Goal: Task Accomplishment & Management: Use online tool/utility

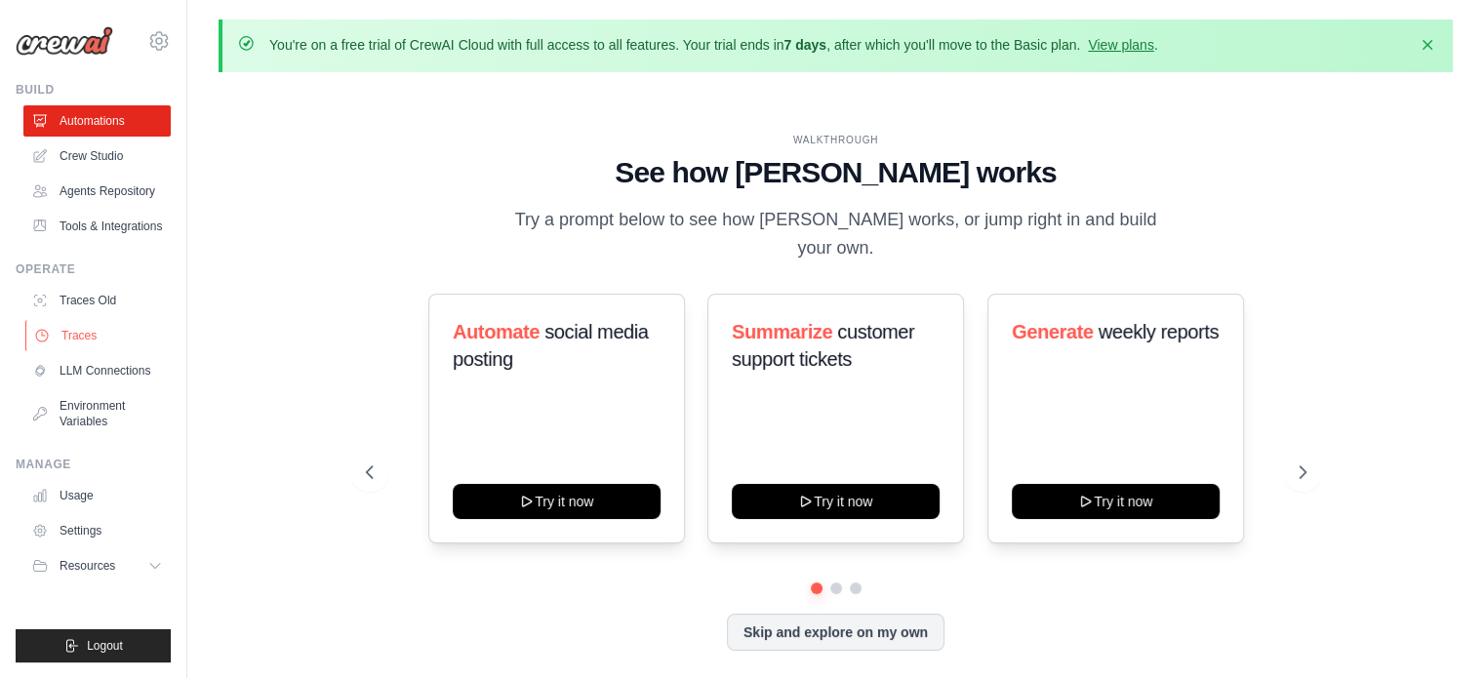
click at [86, 340] on link "Traces" at bounding box center [98, 335] width 147 height 31
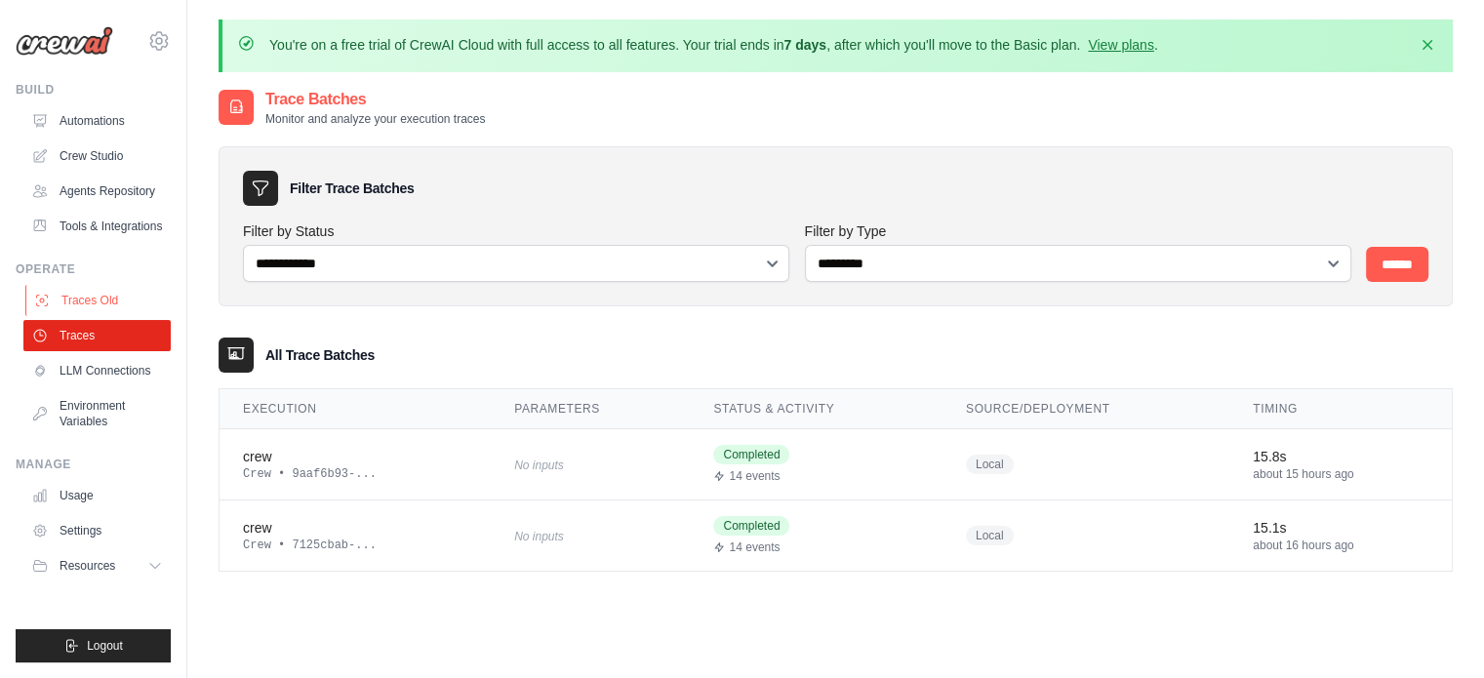
click at [80, 299] on link "Traces Old" at bounding box center [98, 300] width 147 height 31
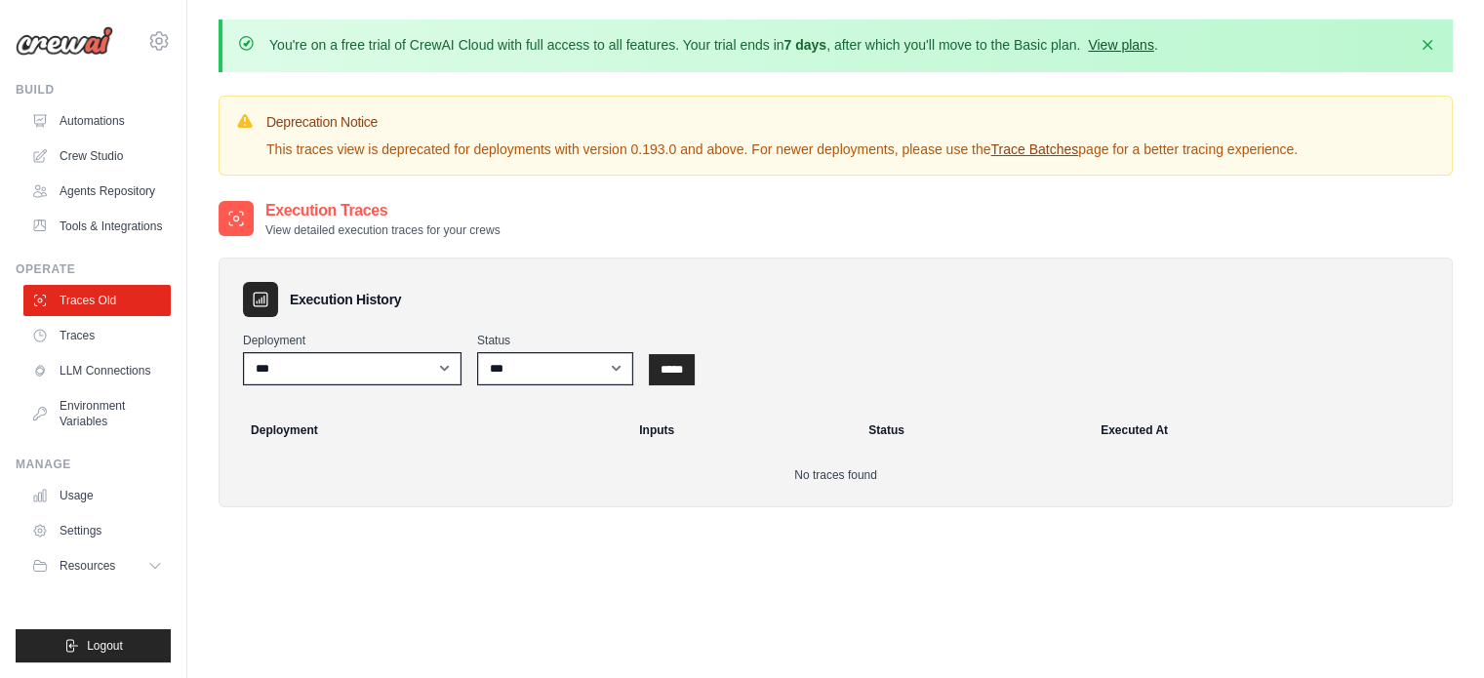
click at [1139, 52] on link "View plans" at bounding box center [1120, 45] width 65 height 16
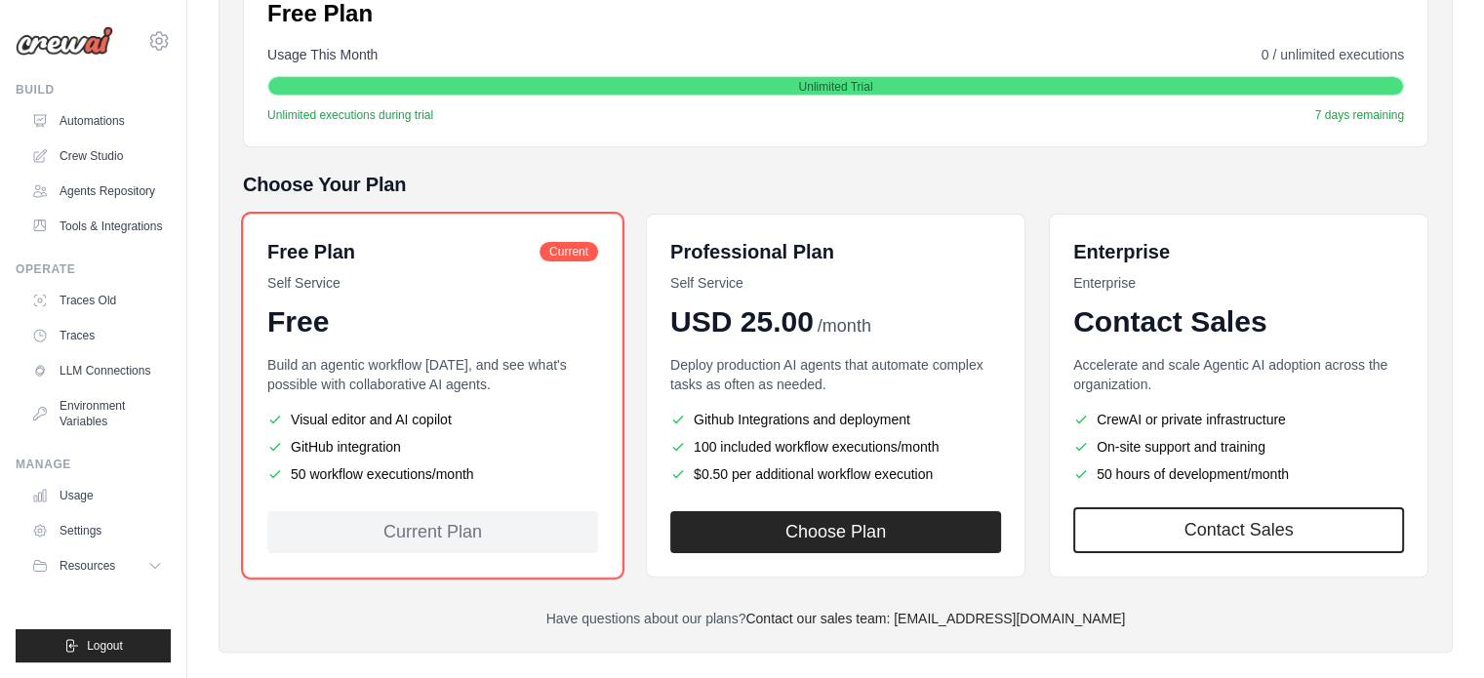
scroll to position [355, 0]
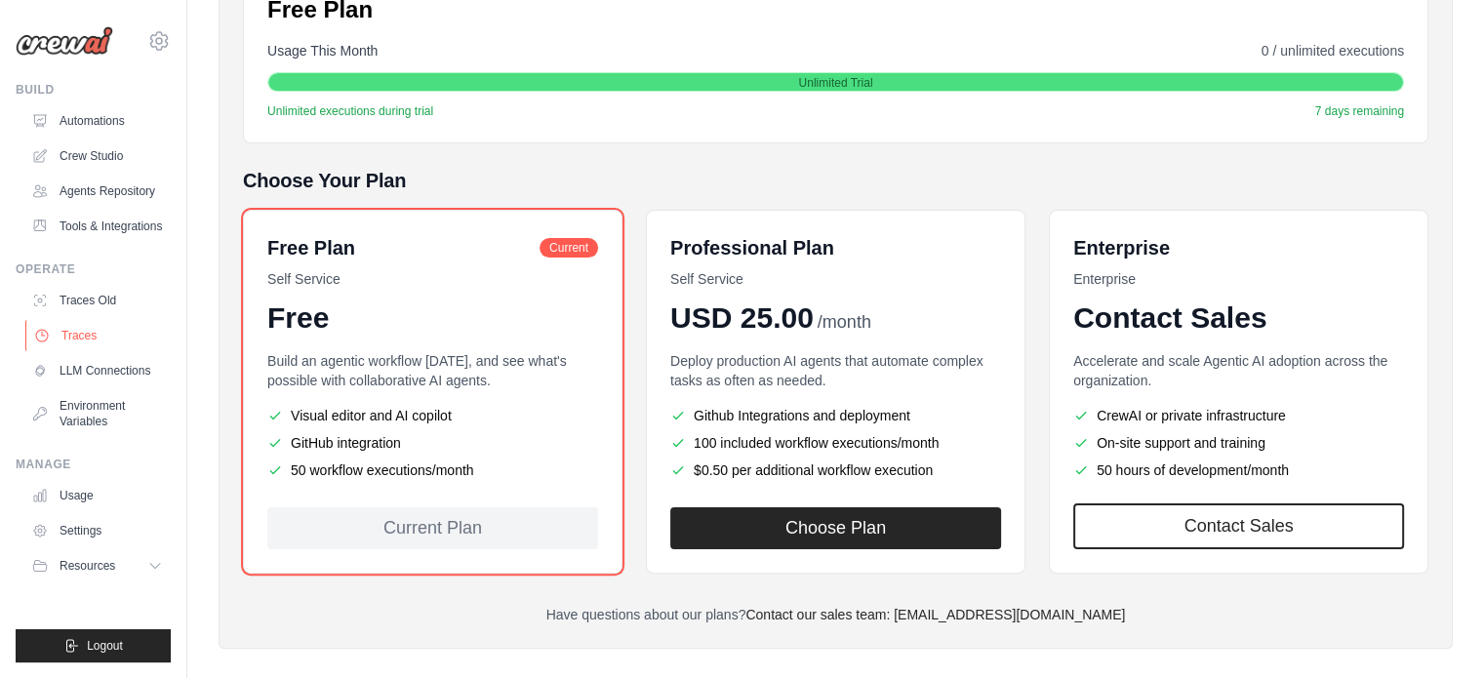
click at [78, 337] on link "Traces" at bounding box center [98, 335] width 147 height 31
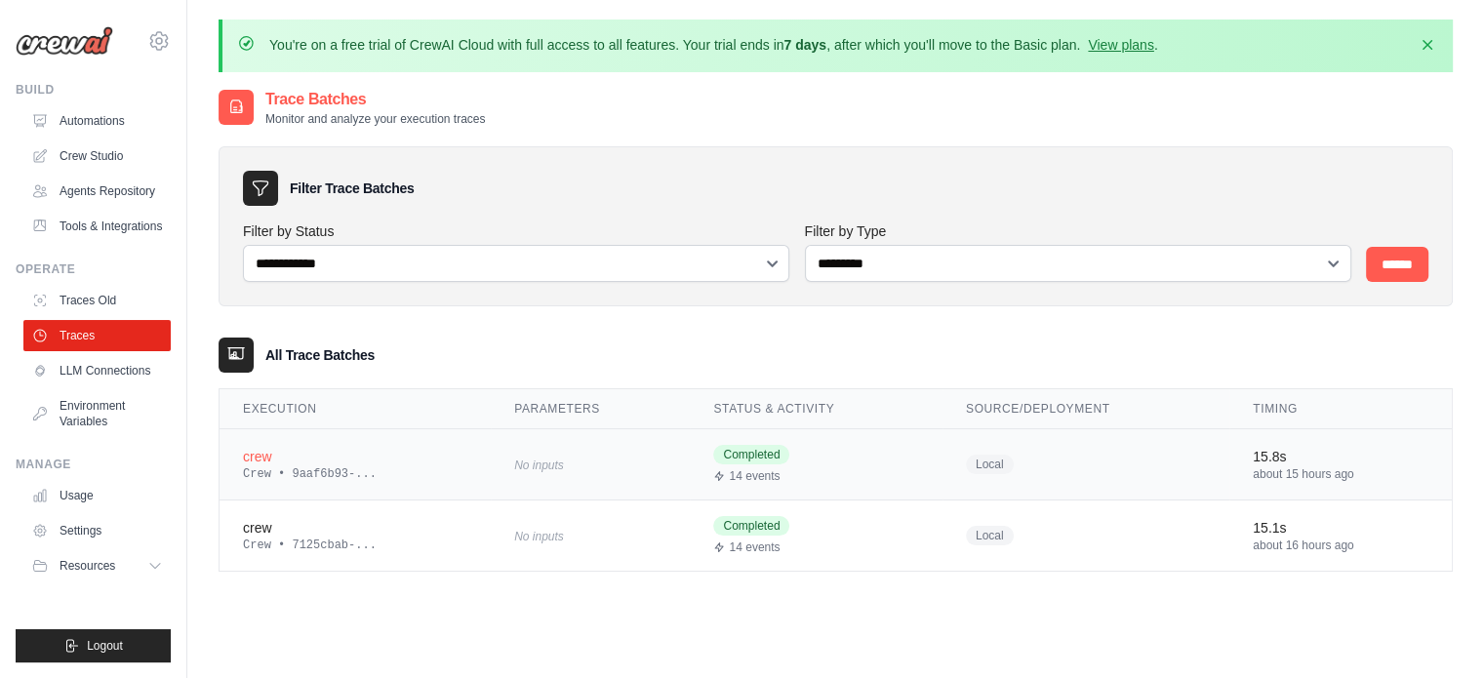
click at [402, 456] on div "crew" at bounding box center [355, 457] width 224 height 20
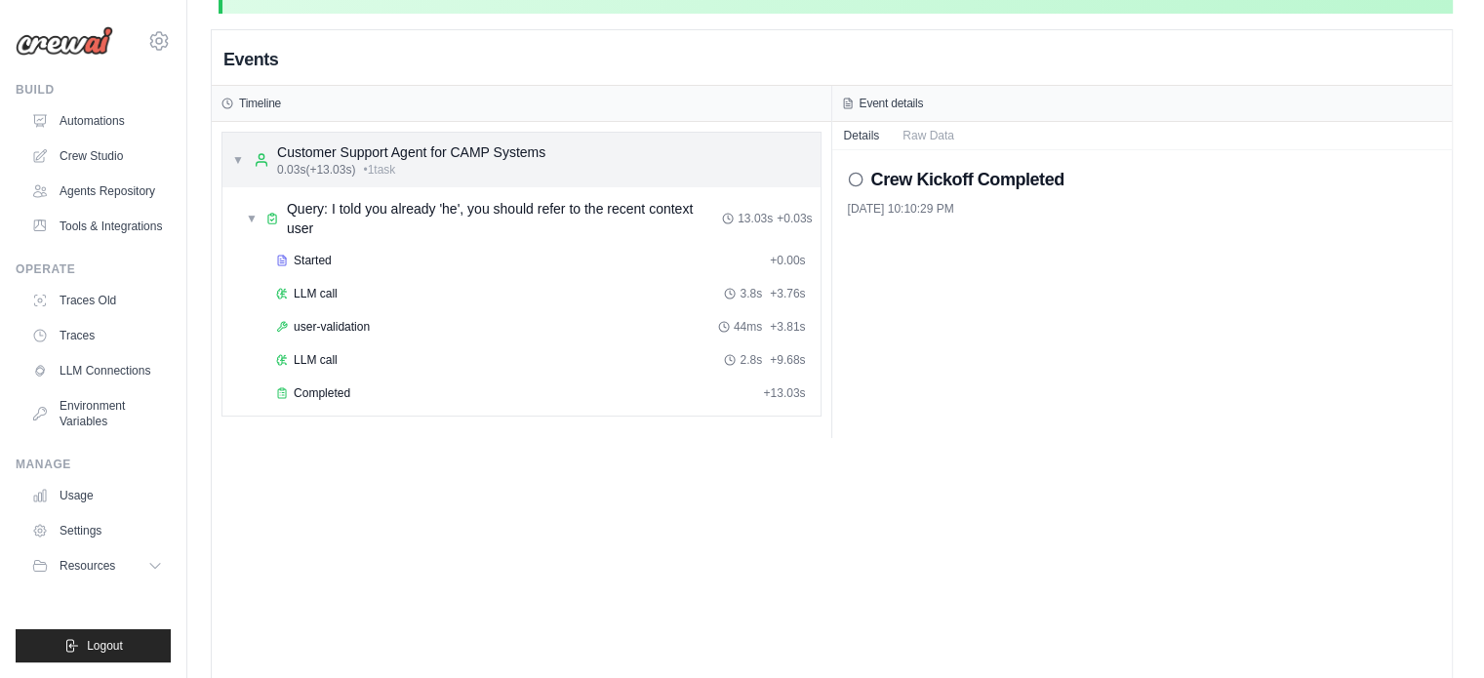
click at [411, 144] on div "Customer Support Agent for CAMP Systems" at bounding box center [411, 152] width 268 height 20
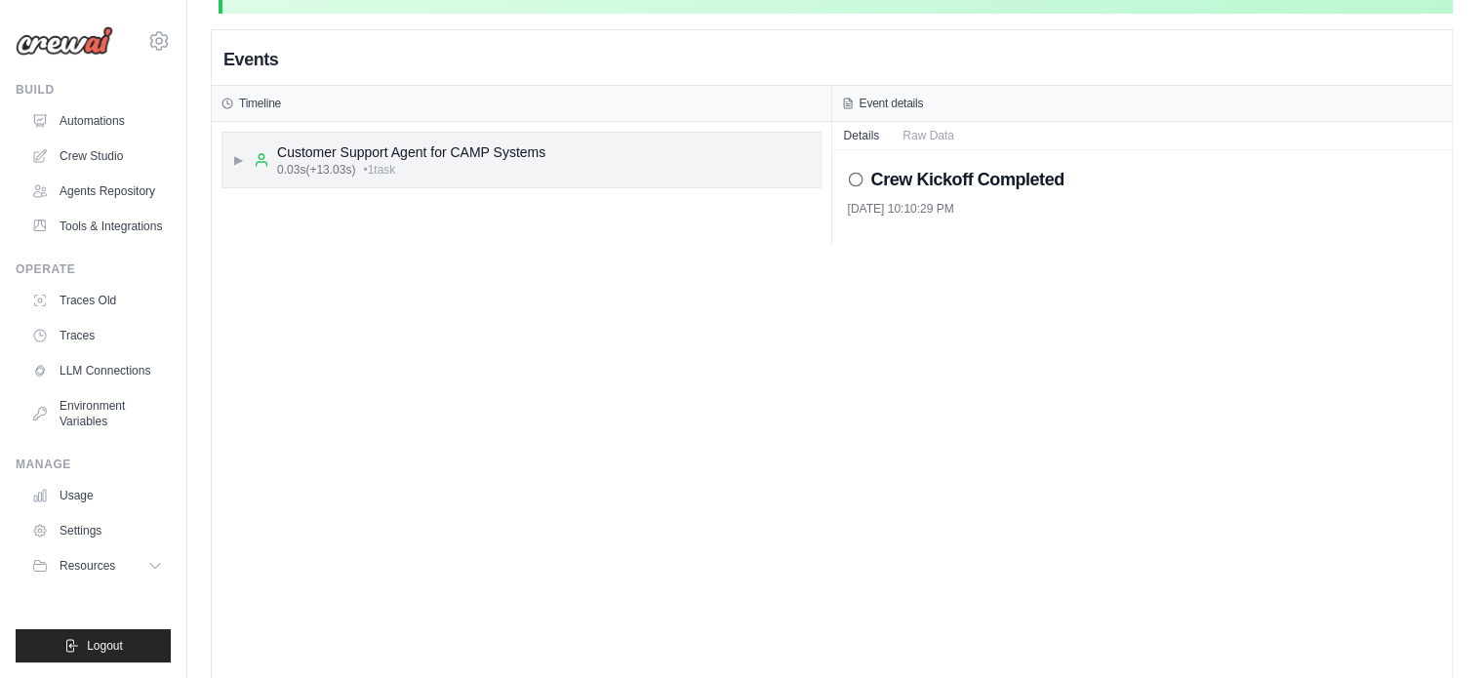
click at [411, 144] on div "Customer Support Agent for CAMP Systems" at bounding box center [411, 152] width 268 height 20
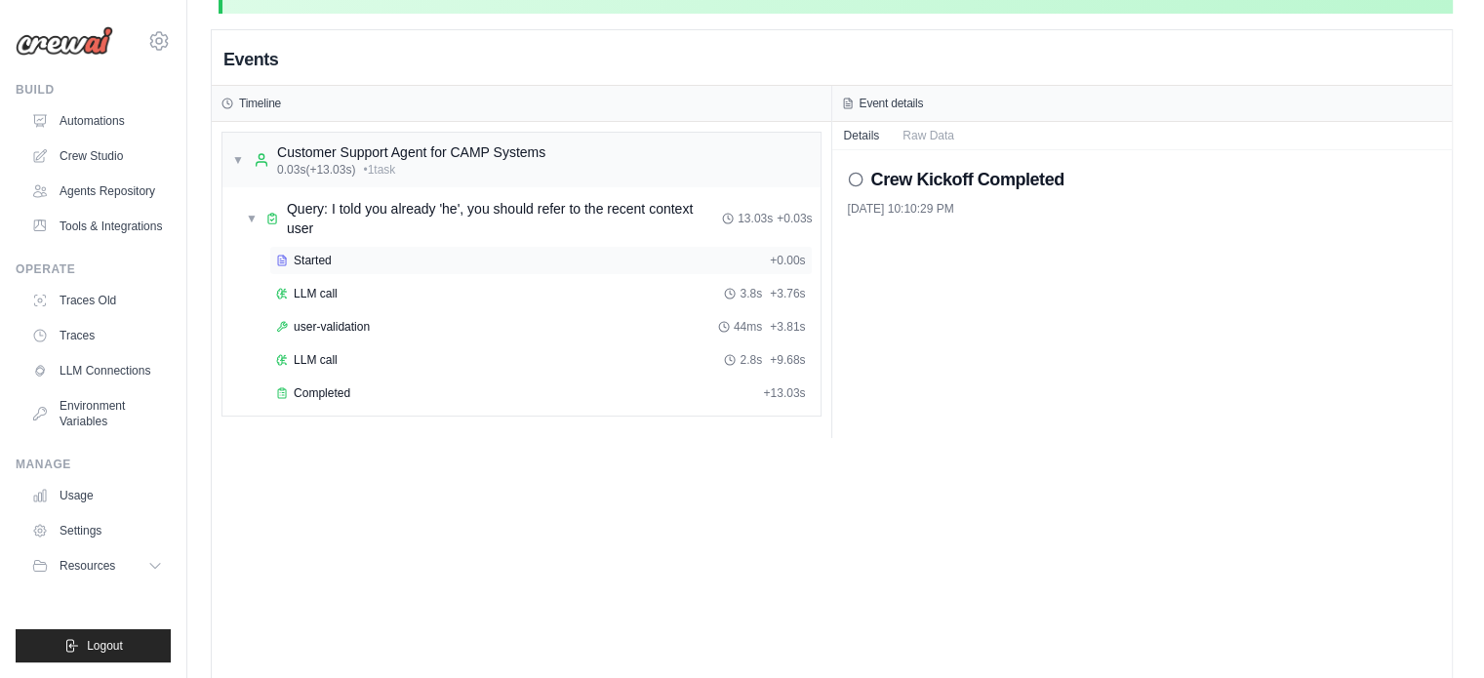
click at [351, 246] on div "Started + 0.00s" at bounding box center [540, 260] width 543 height 29
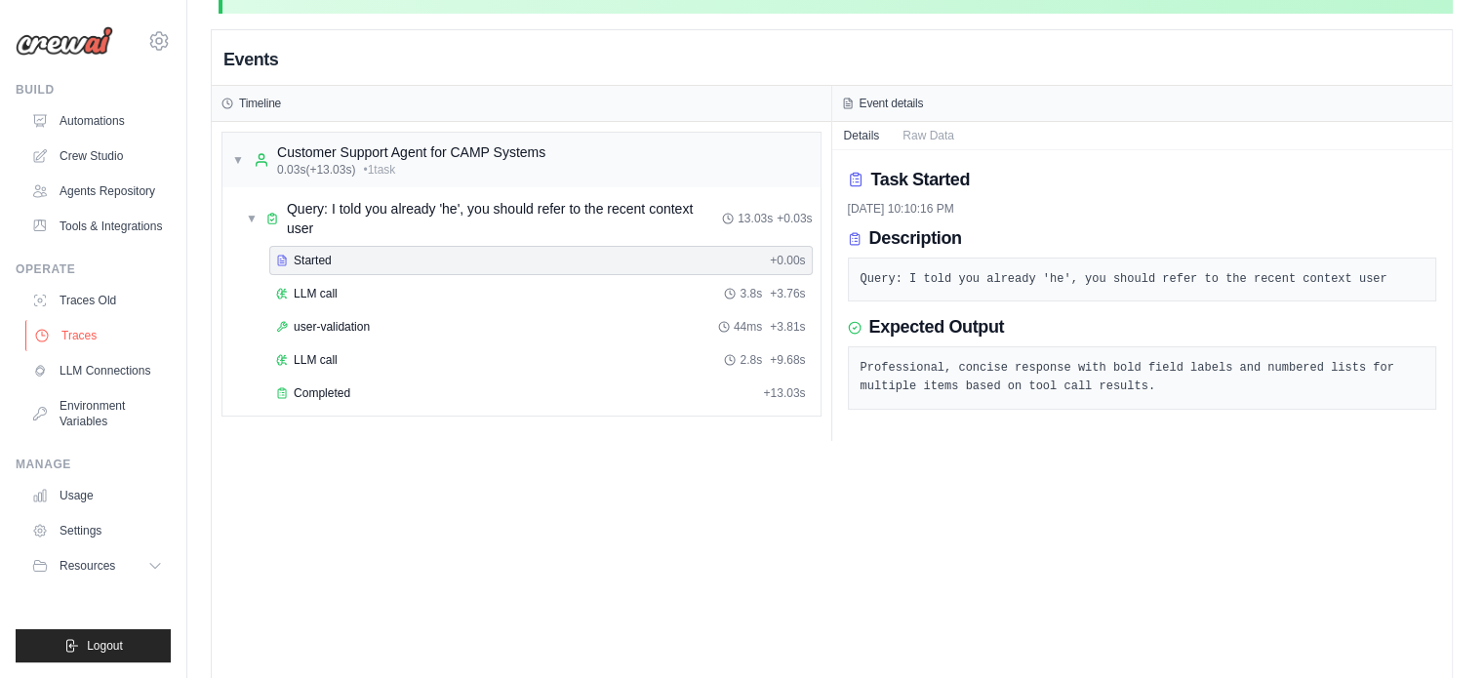
click at [62, 329] on link "Traces" at bounding box center [98, 335] width 147 height 31
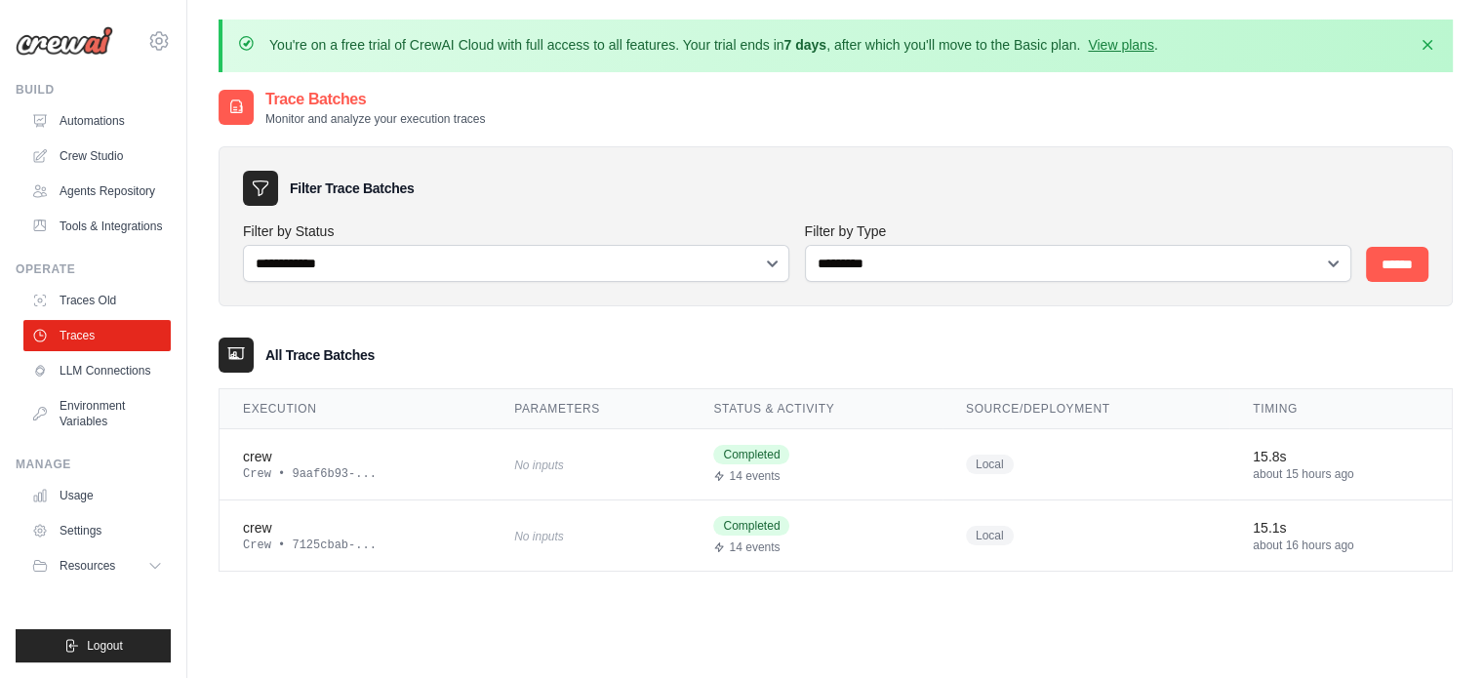
click at [62, 329] on link "Traces" at bounding box center [96, 335] width 147 height 31
click at [295, 99] on h2 "Trace Batches" at bounding box center [374, 99] width 219 height 23
click at [101, 361] on link "LLM Connections" at bounding box center [98, 370] width 147 height 31
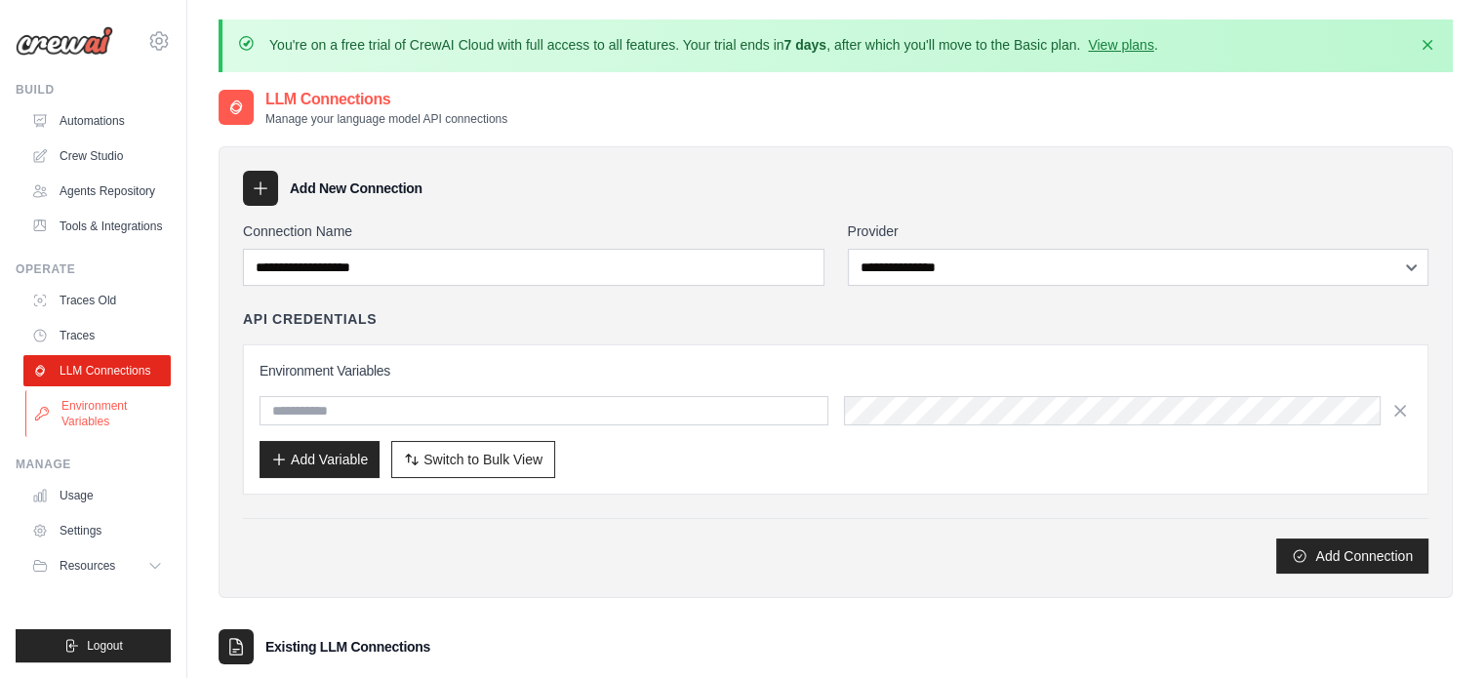
click at [94, 414] on link "Environment Variables" at bounding box center [98, 413] width 147 height 47
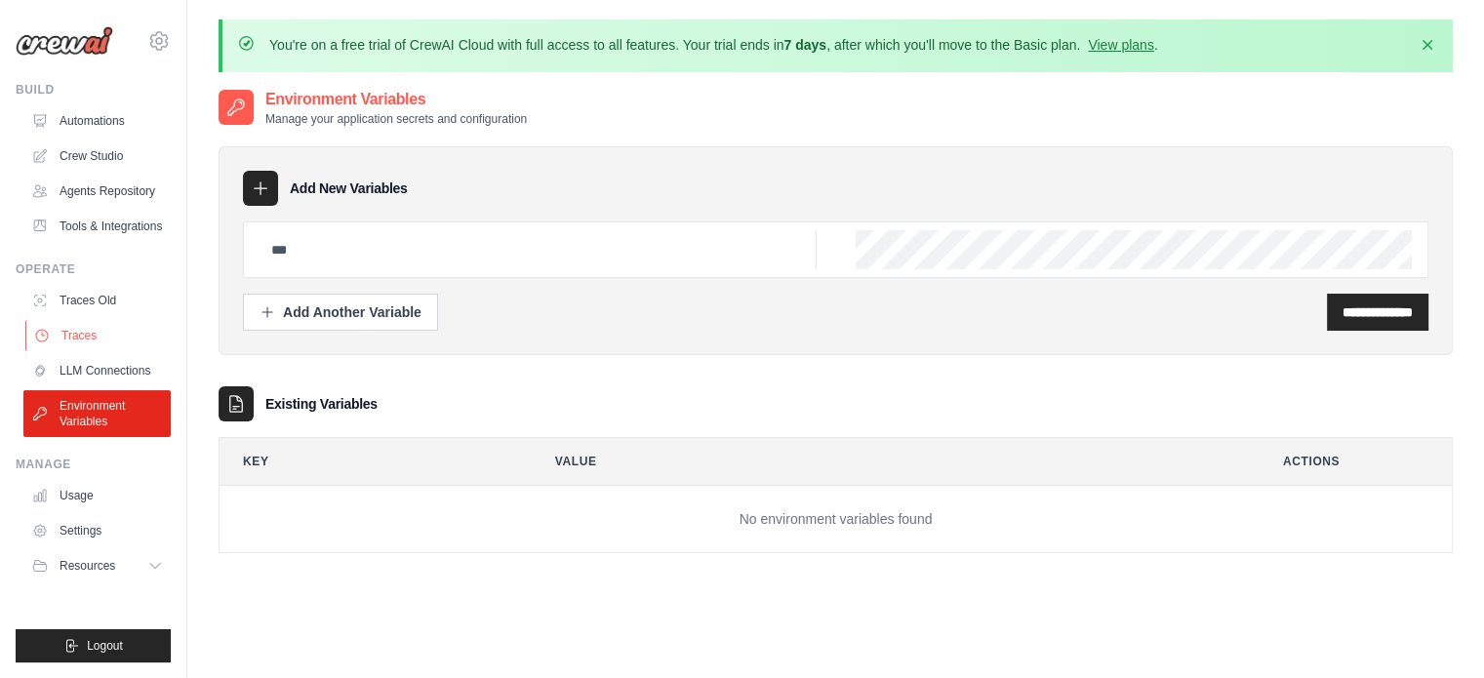
click at [88, 337] on link "Traces" at bounding box center [98, 335] width 147 height 31
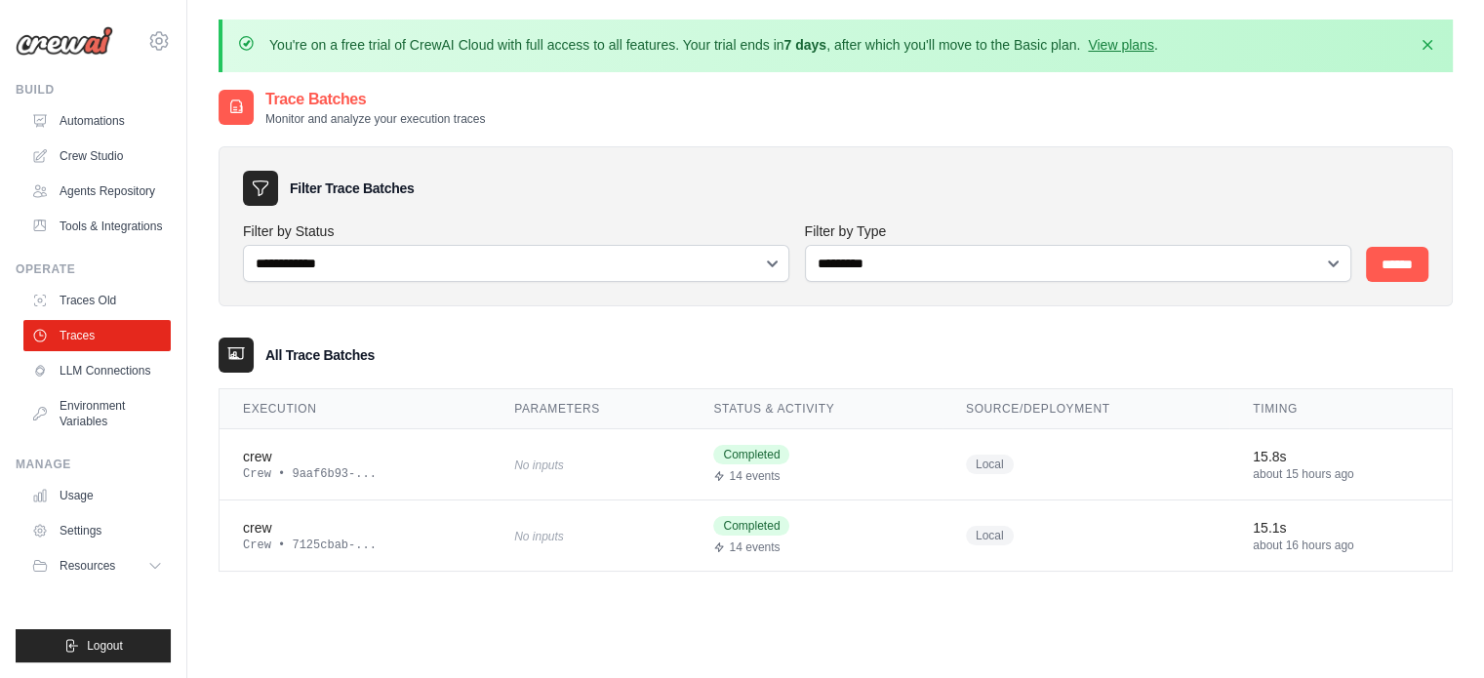
scroll to position [106, 0]
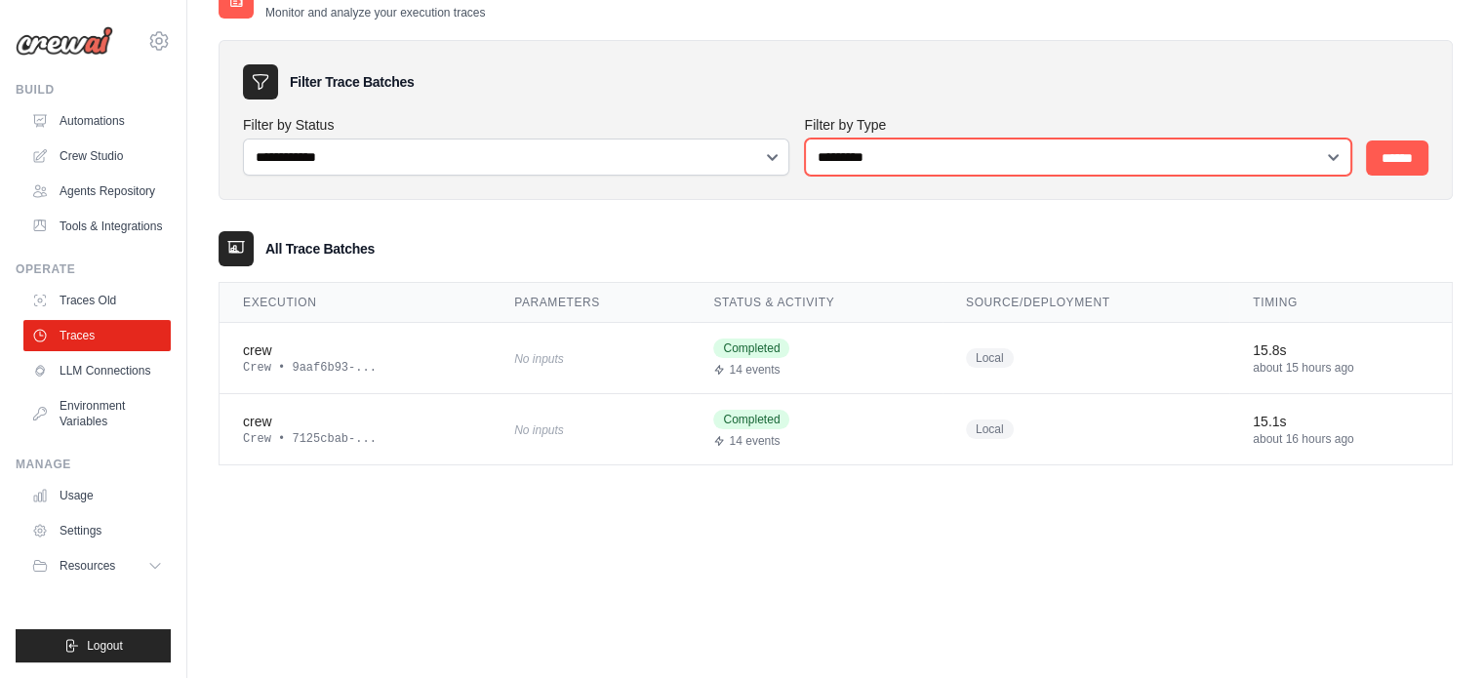
click at [958, 151] on select "**********" at bounding box center [1078, 157] width 546 height 37
select select "*****"
click at [805, 139] on select "**********" at bounding box center [1078, 157] width 546 height 37
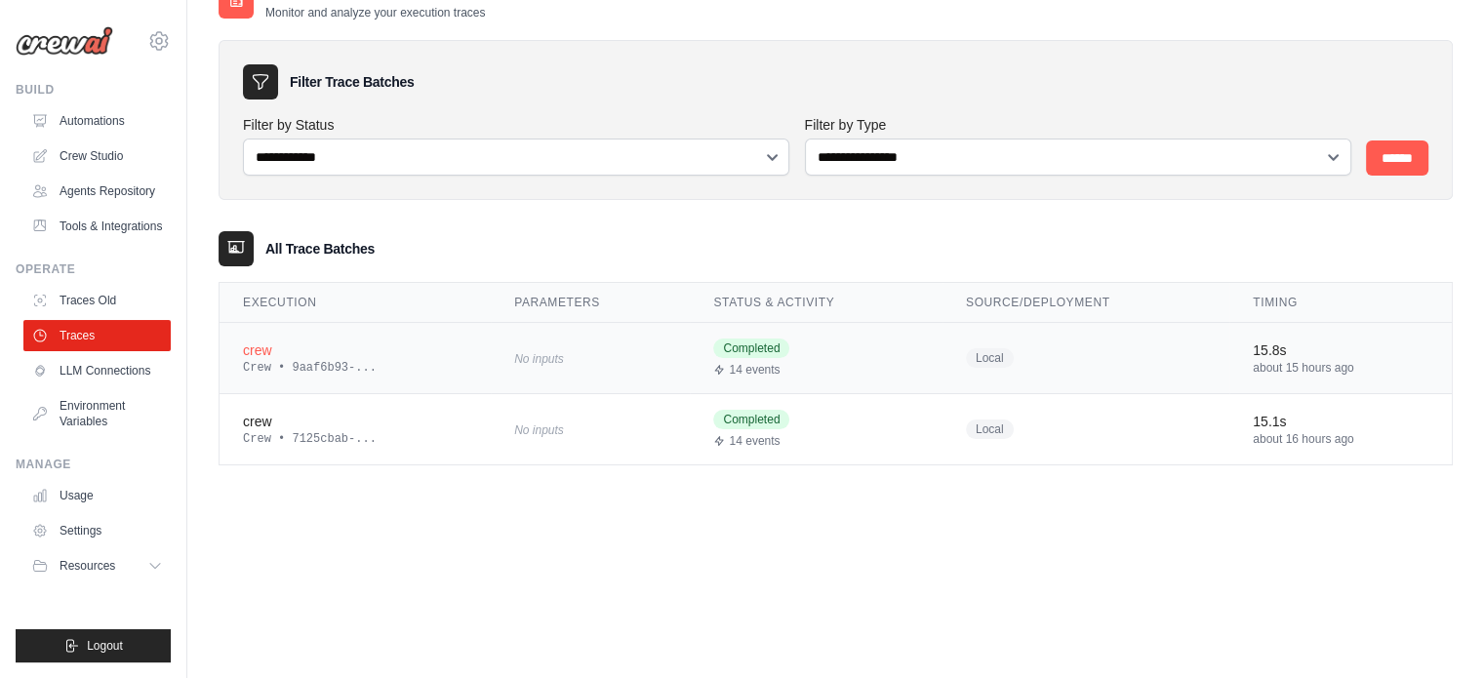
click at [300, 354] on div "crew" at bounding box center [355, 350] width 224 height 20
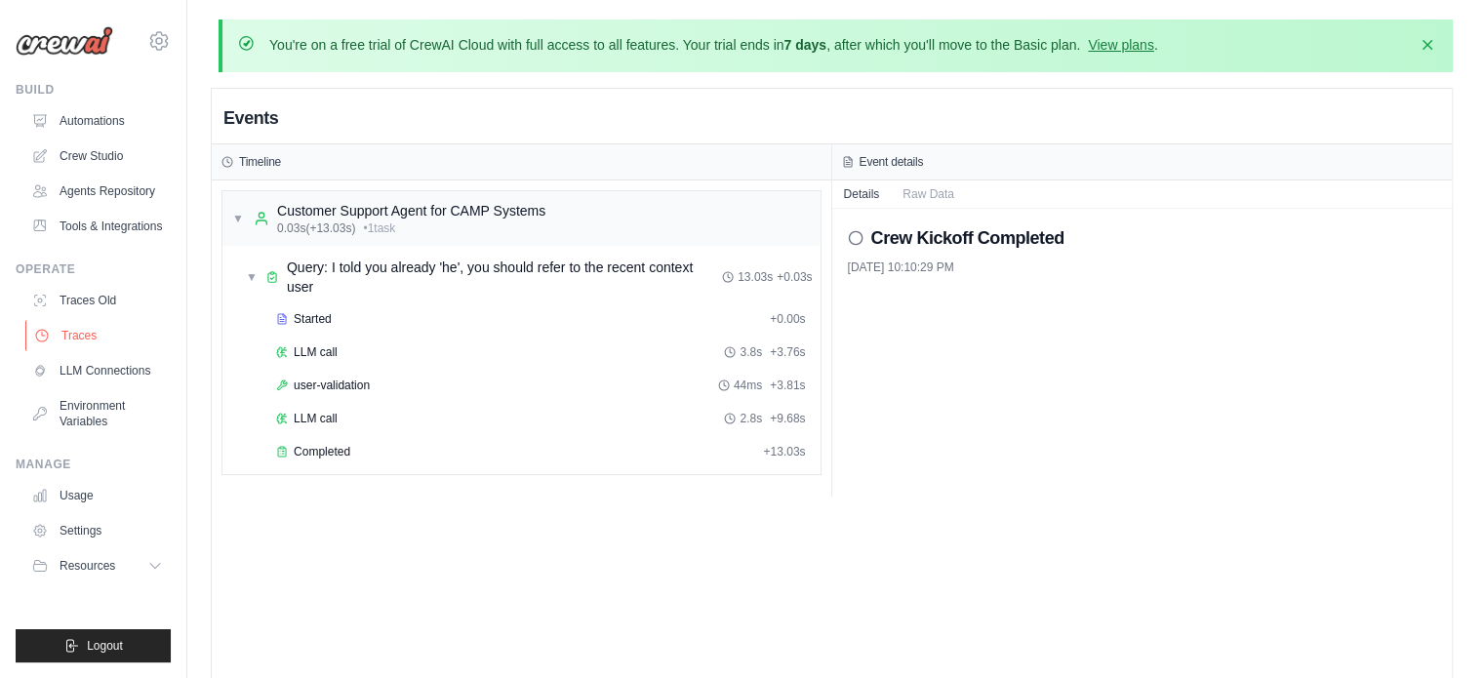
click at [101, 329] on link "Traces" at bounding box center [98, 335] width 147 height 31
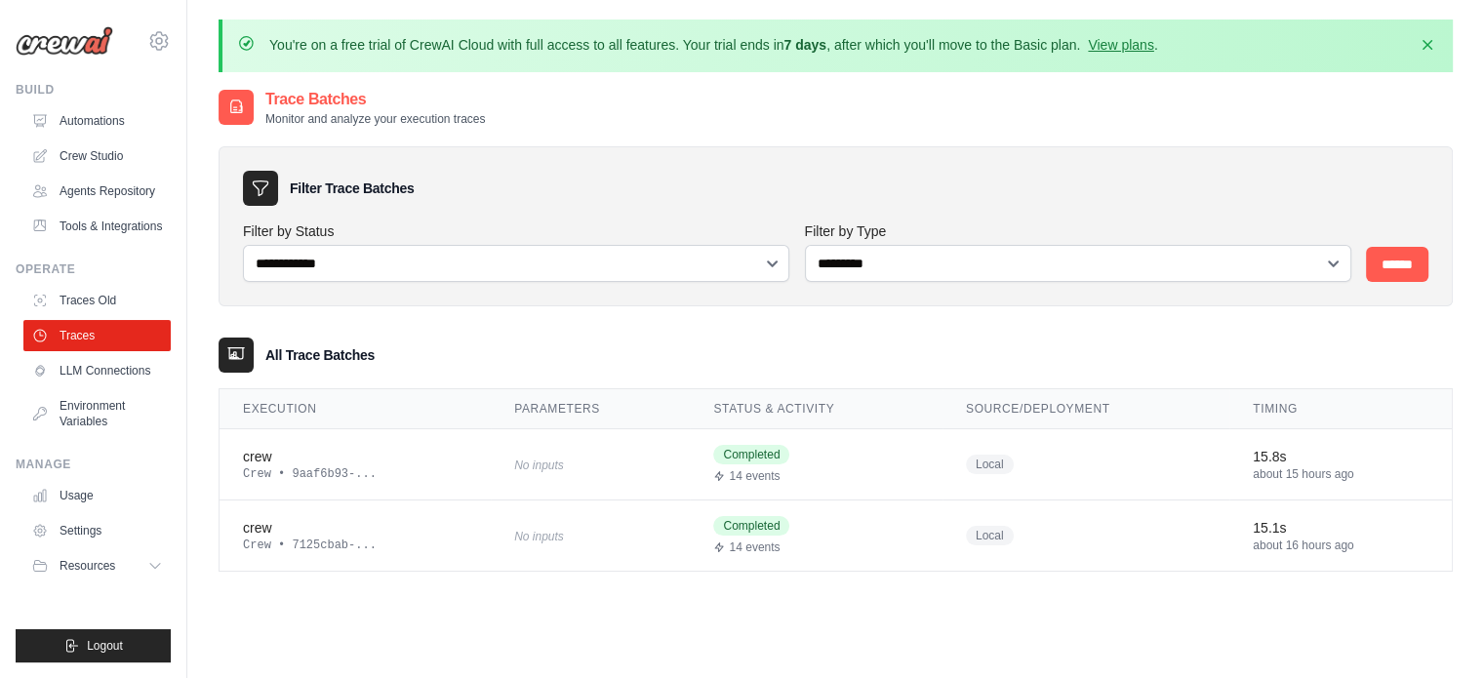
click at [343, 353] on h3 "All Trace Batches" at bounding box center [319, 355] width 109 height 20
click at [340, 471] on div "Crew • 9aaf6b93-..." at bounding box center [355, 474] width 224 height 16
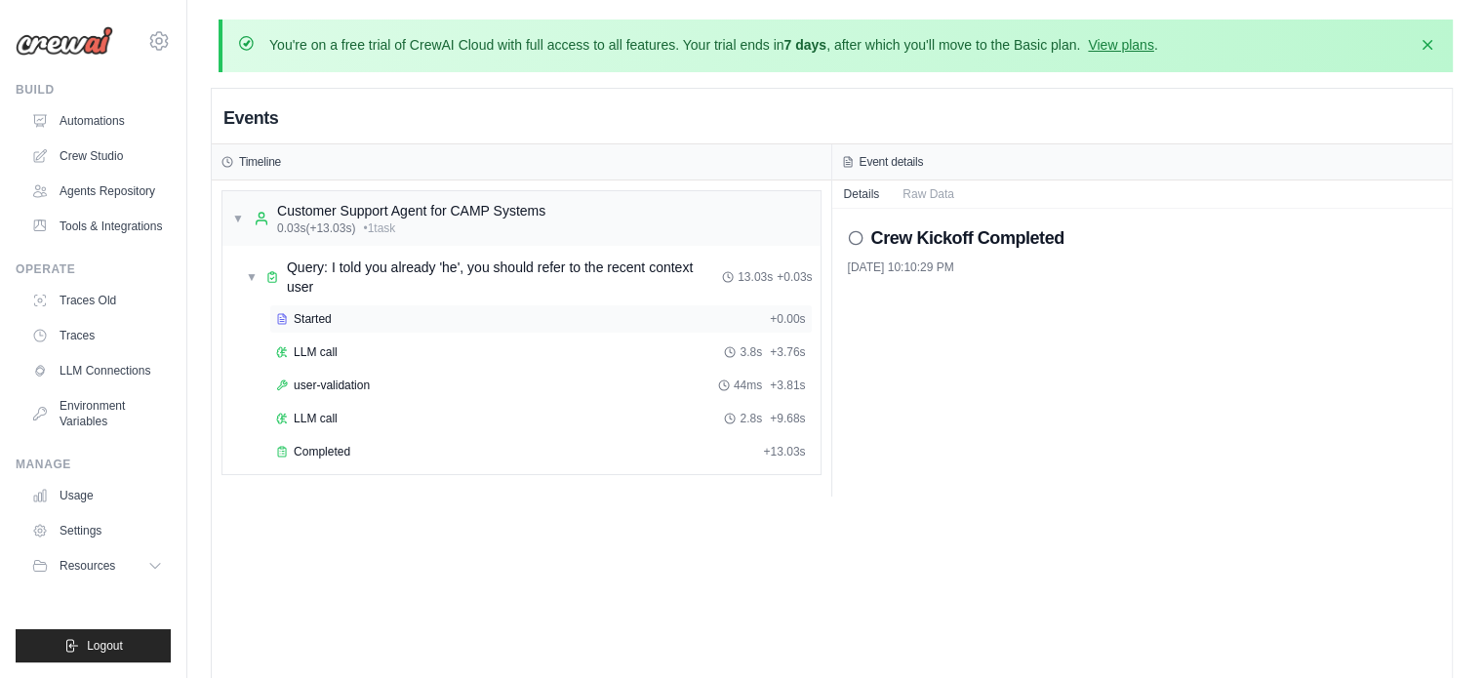
click at [347, 311] on div "Started" at bounding box center [519, 319] width 486 height 16
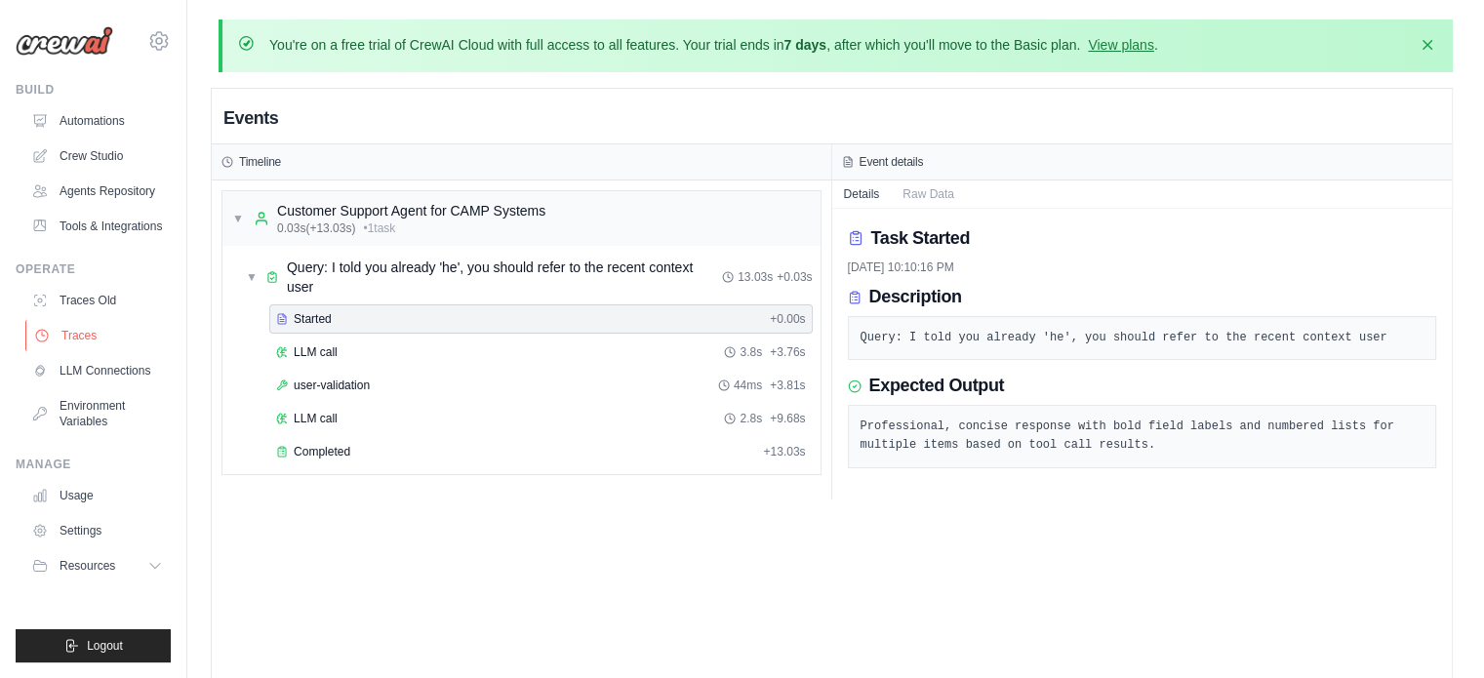
click at [75, 340] on link "Traces" at bounding box center [98, 335] width 147 height 31
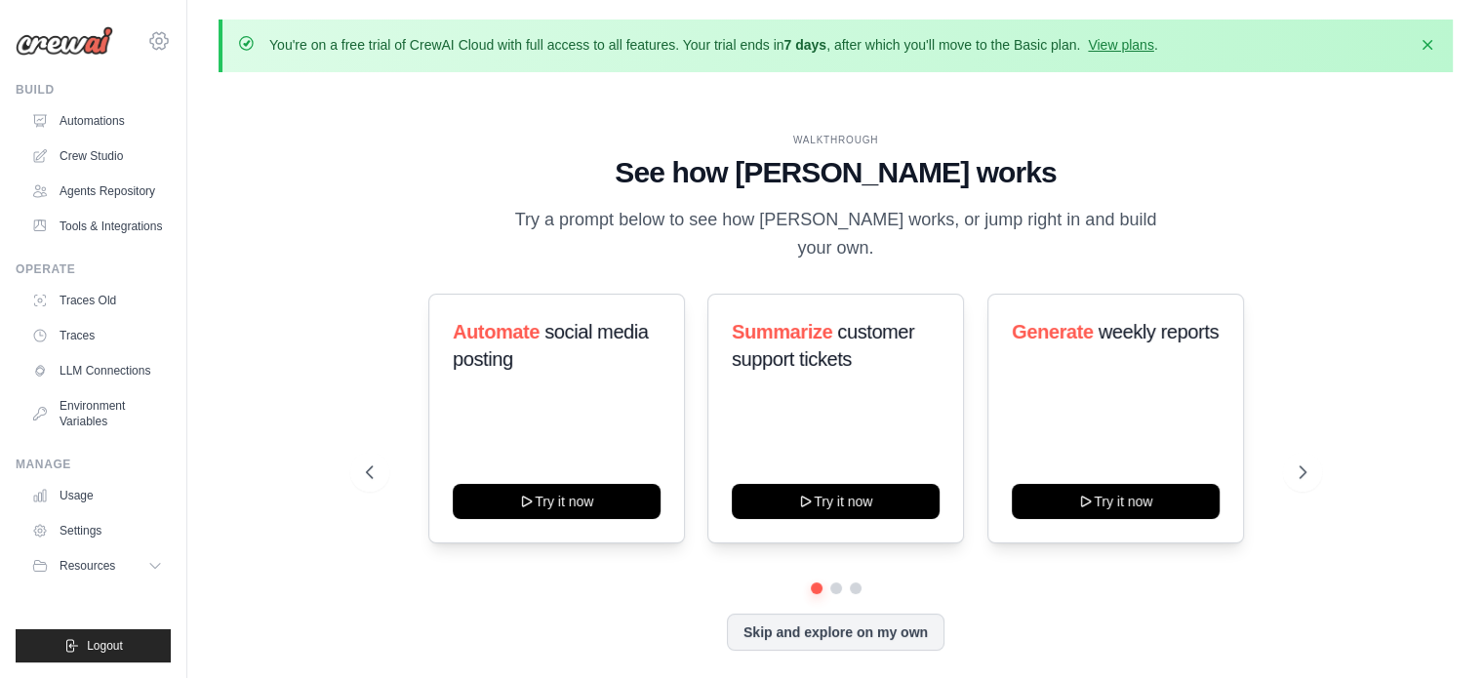
click at [163, 46] on icon at bounding box center [158, 40] width 23 height 23
click at [88, 349] on link "Traces" at bounding box center [98, 335] width 147 height 31
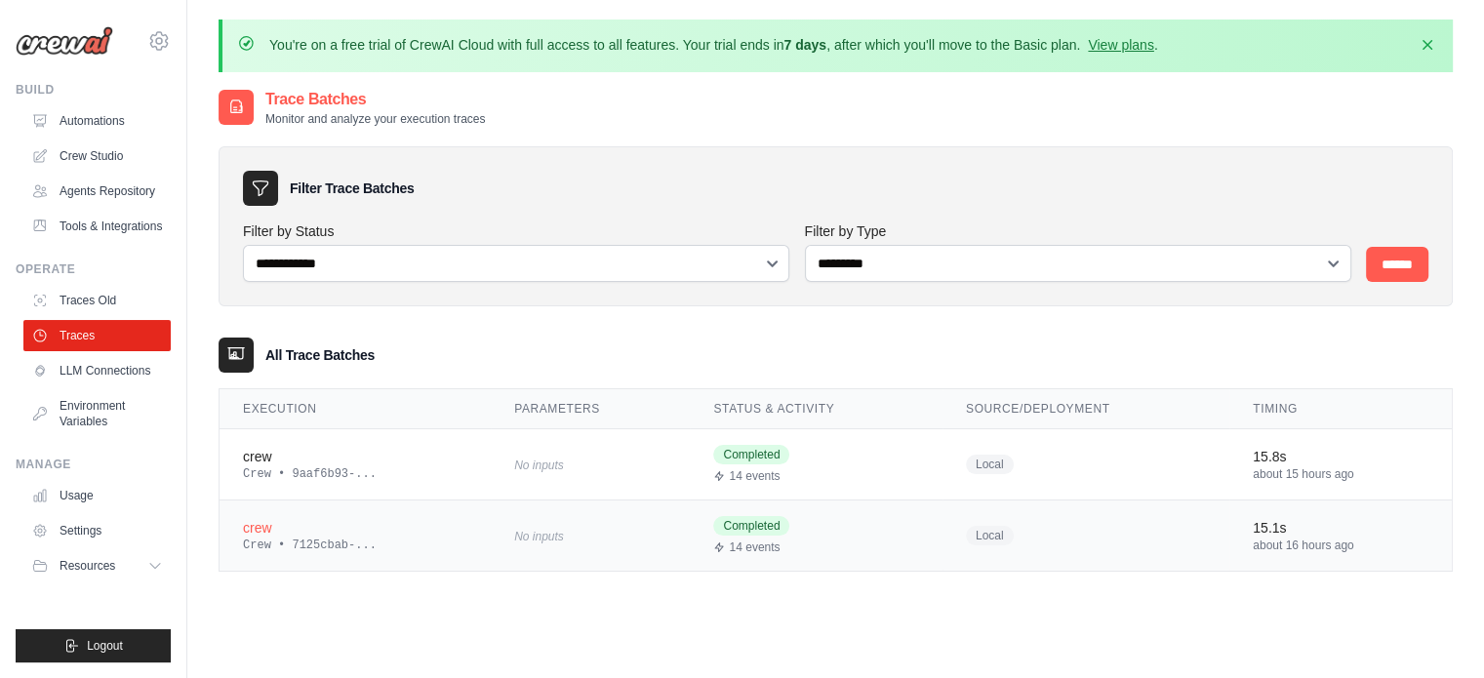
click at [831, 519] on div "Completed 14 events" at bounding box center [815, 535] width 205 height 39
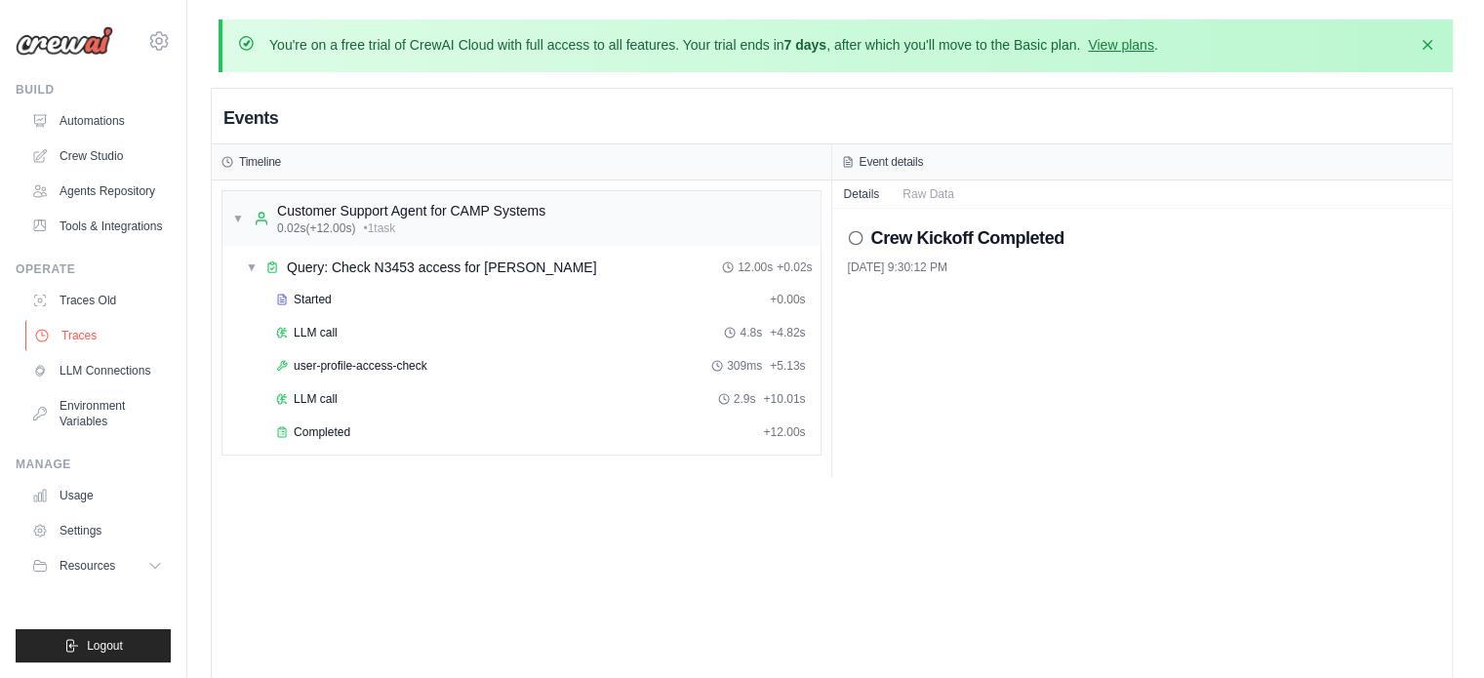
click at [76, 332] on link "Traces" at bounding box center [98, 335] width 147 height 31
click at [73, 333] on link "Traces" at bounding box center [98, 335] width 147 height 31
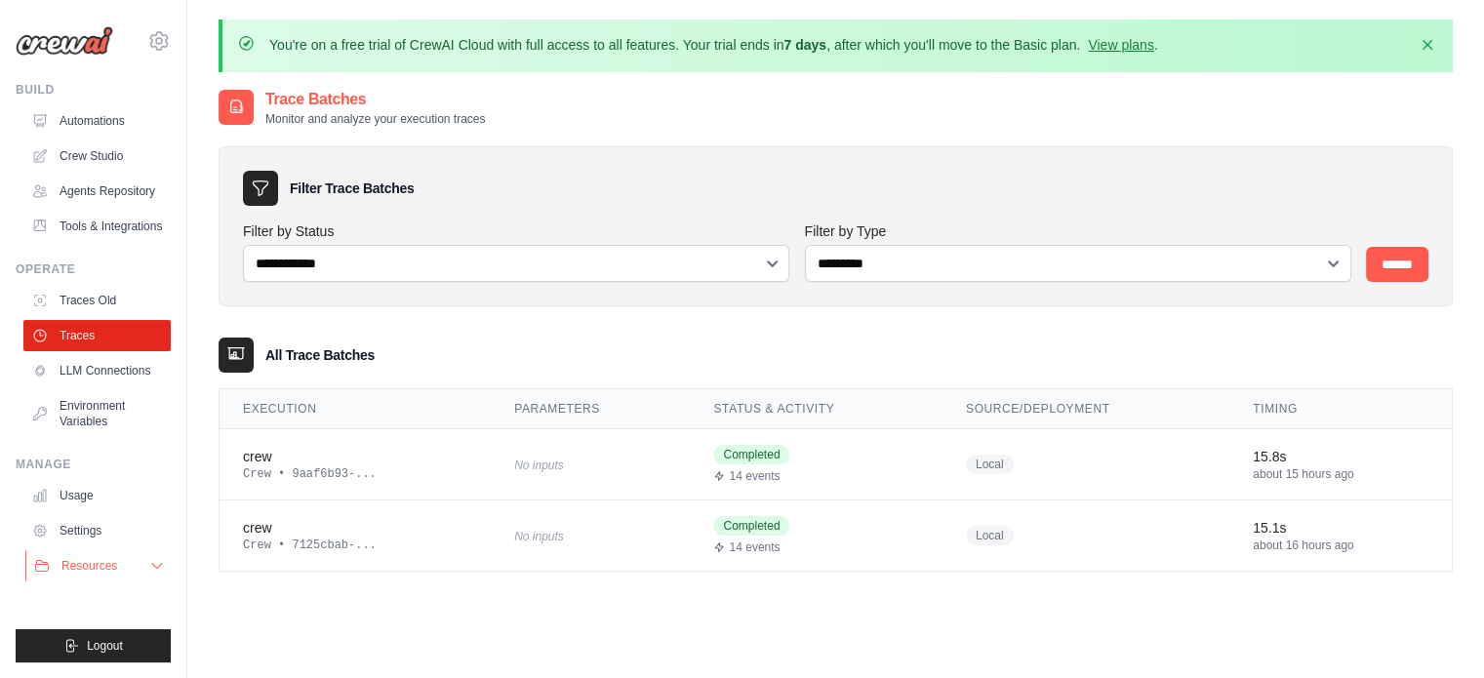
click at [161, 557] on button "Resources" at bounding box center [98, 565] width 147 height 31
